Goal: Find specific page/section: Find specific page/section

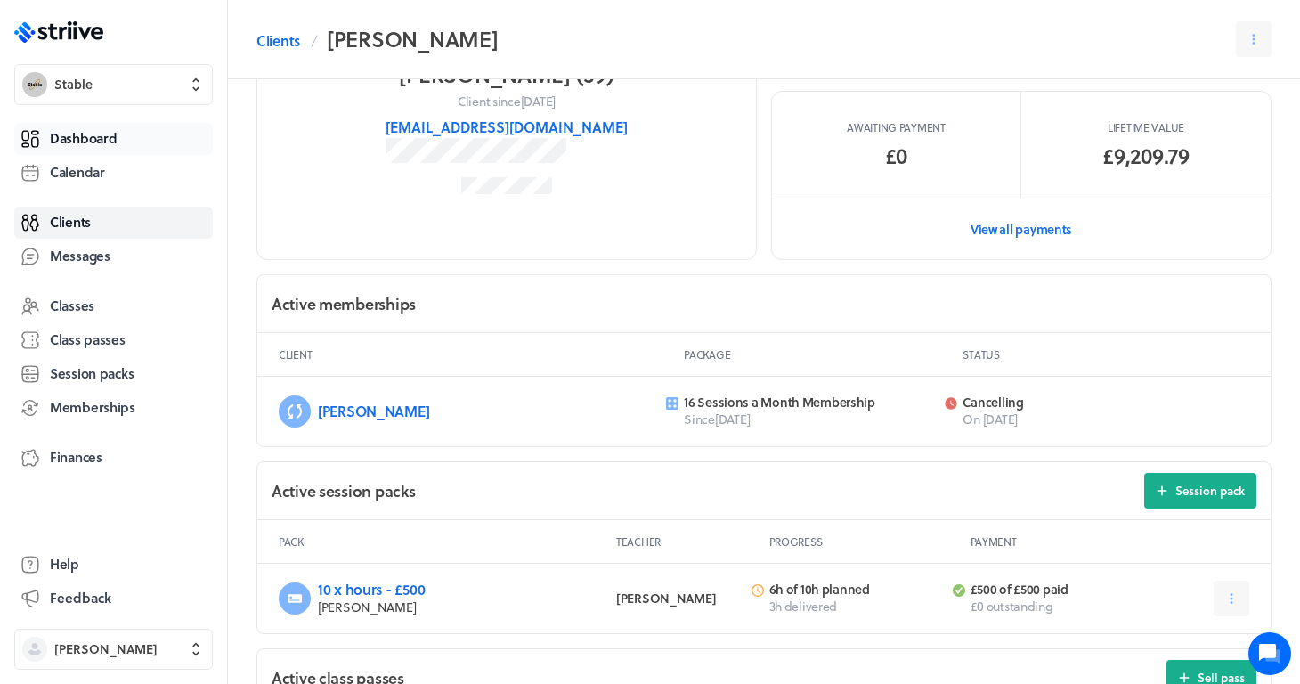
click at [104, 136] on span "Dashboard" at bounding box center [83, 138] width 67 height 19
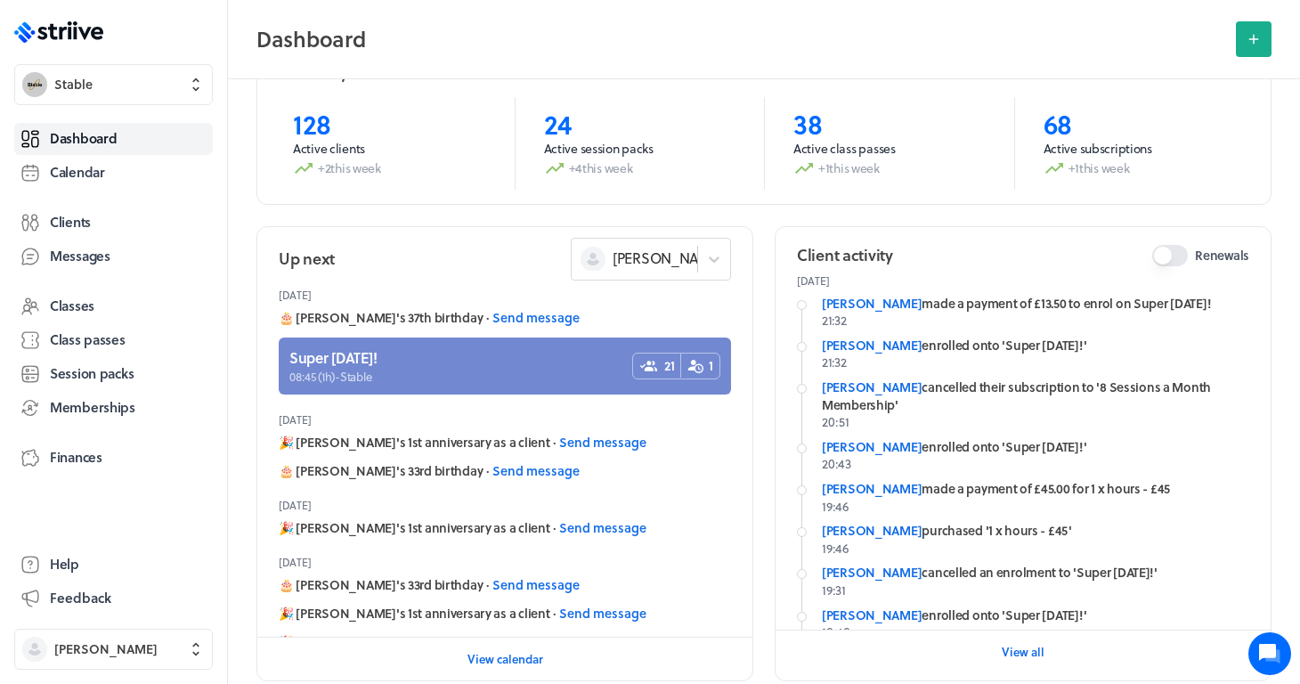
scroll to position [145, 0]
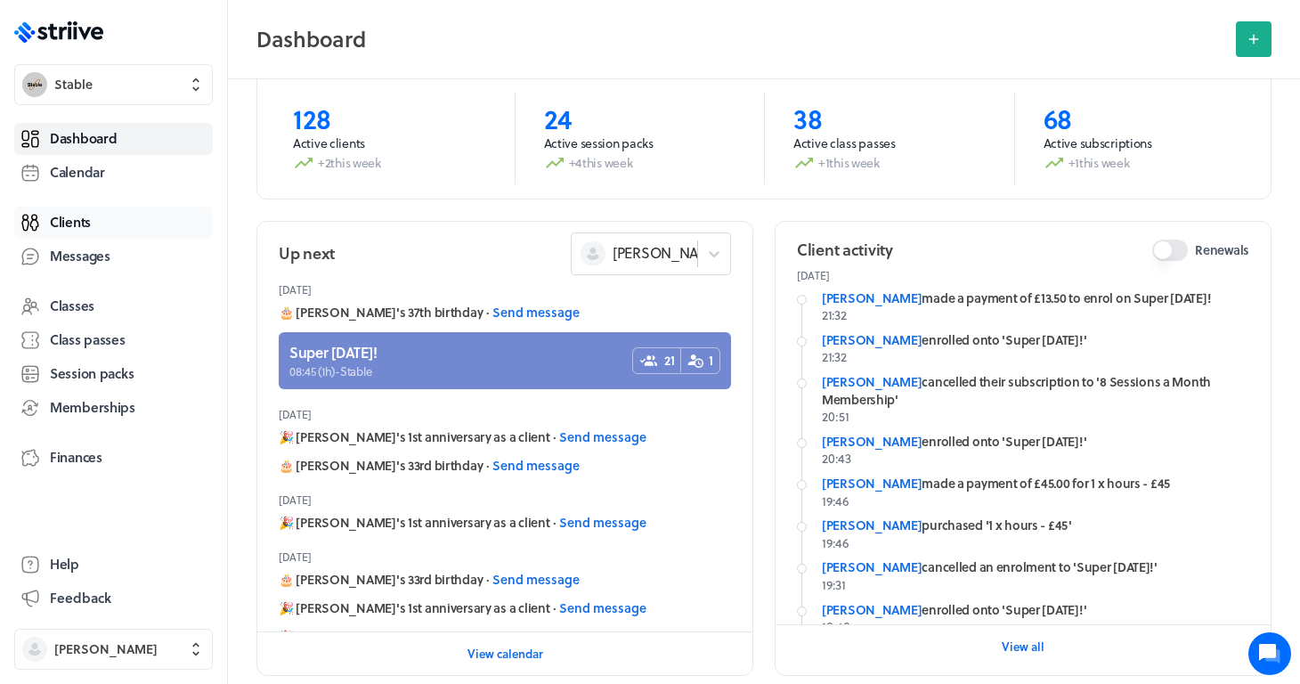
click at [79, 230] on span "Clients" at bounding box center [70, 222] width 41 height 19
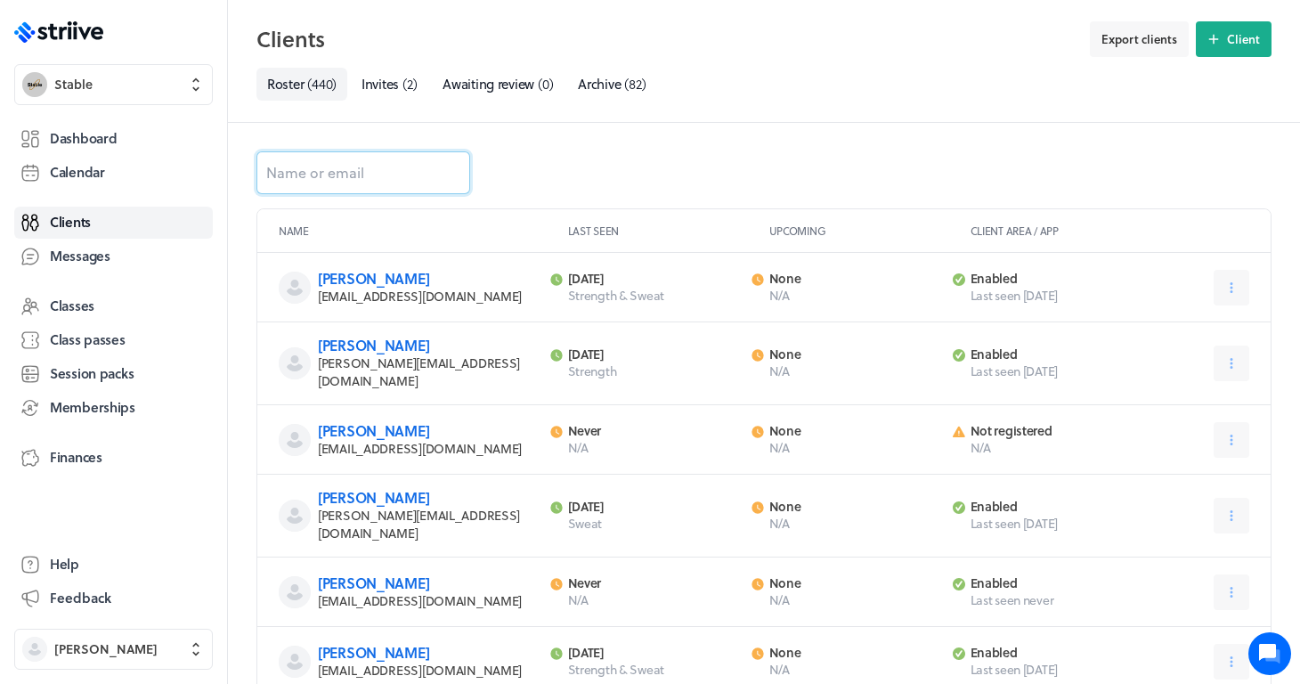
click at [362, 176] on input at bounding box center [364, 172] width 214 height 43
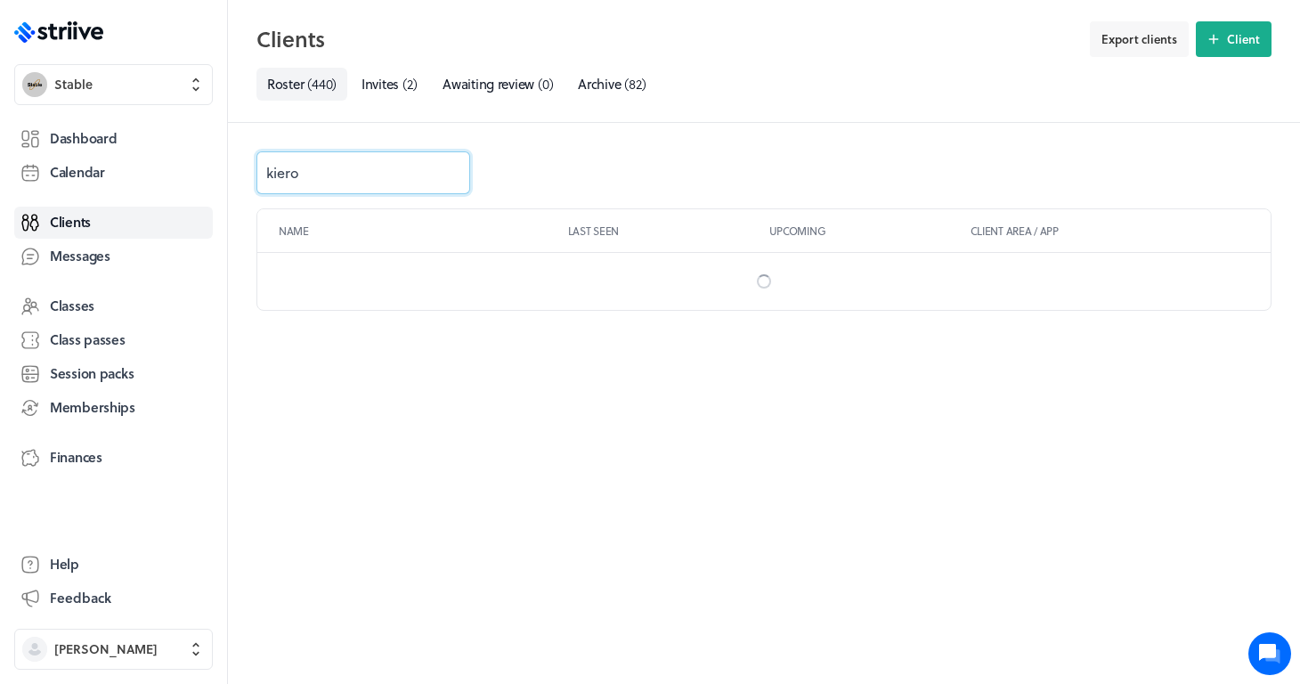
type input "kieron"
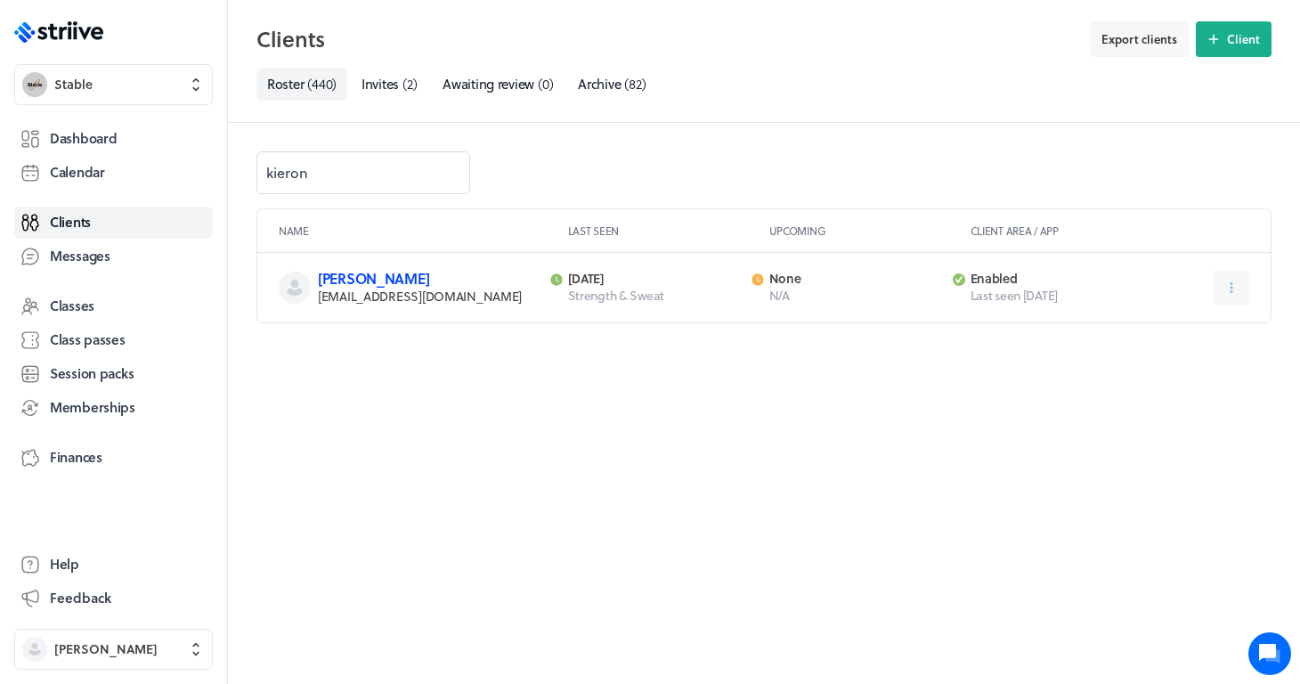
click at [374, 276] on link "[PERSON_NAME]" at bounding box center [373, 278] width 111 height 20
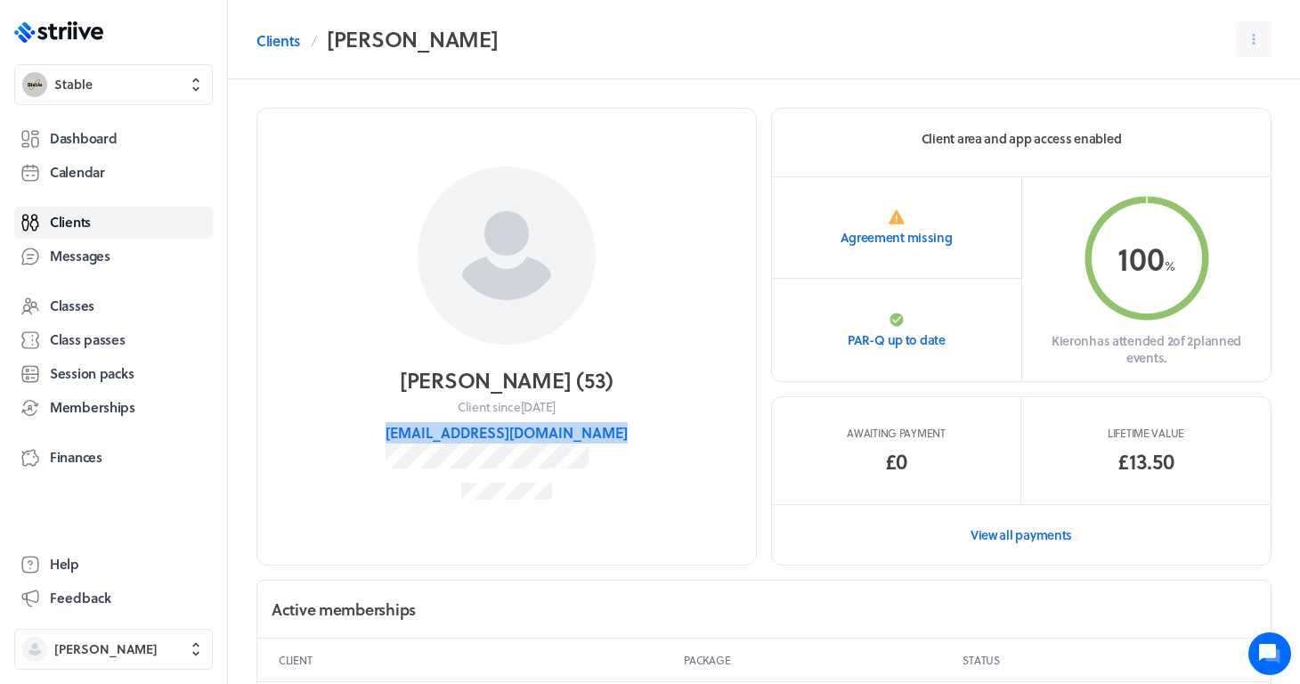
drag, startPoint x: 399, startPoint y: 429, endPoint x: 576, endPoint y: 471, distance: 182.1
click at [576, 471] on section "[PERSON_NAME] ( 53 ) Client since [DATE] [EMAIL_ADDRESS][DOMAIN_NAME]" at bounding box center [507, 337] width 501 height 458
drag, startPoint x: 431, startPoint y: 441, endPoint x: 696, endPoint y: 444, distance: 265.4
click at [696, 444] on section "[PERSON_NAME] ( 53 ) Client since [DATE] [EMAIL_ADDRESS][DOMAIN_NAME]" at bounding box center [507, 337] width 501 height 458
click at [596, 482] on section "[PERSON_NAME] ( 53 ) Client since [DATE] [EMAIL_ADDRESS][DOMAIN_NAME]" at bounding box center [507, 337] width 501 height 458
